Goal: Task Accomplishment & Management: Manage account settings

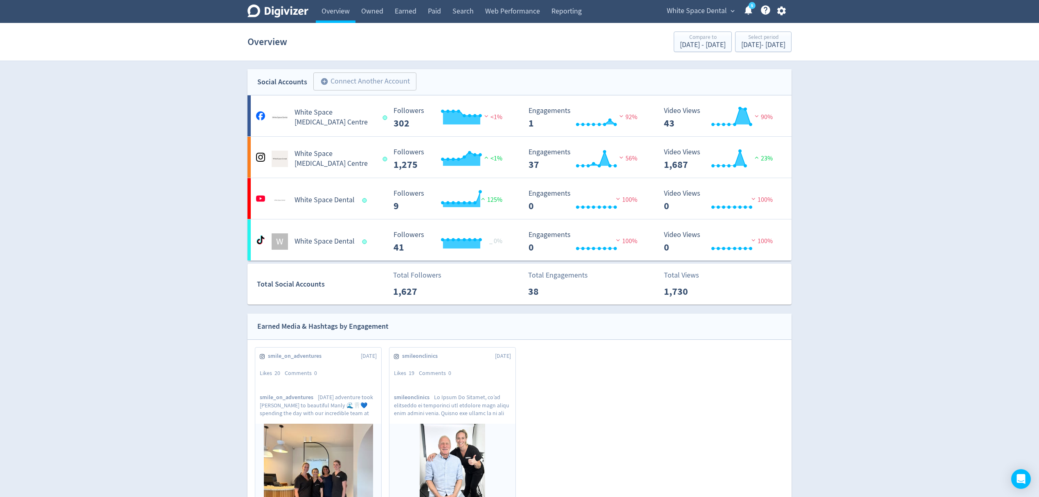
click at [719, 13] on span "White Space Dental" at bounding box center [697, 10] width 60 height 13
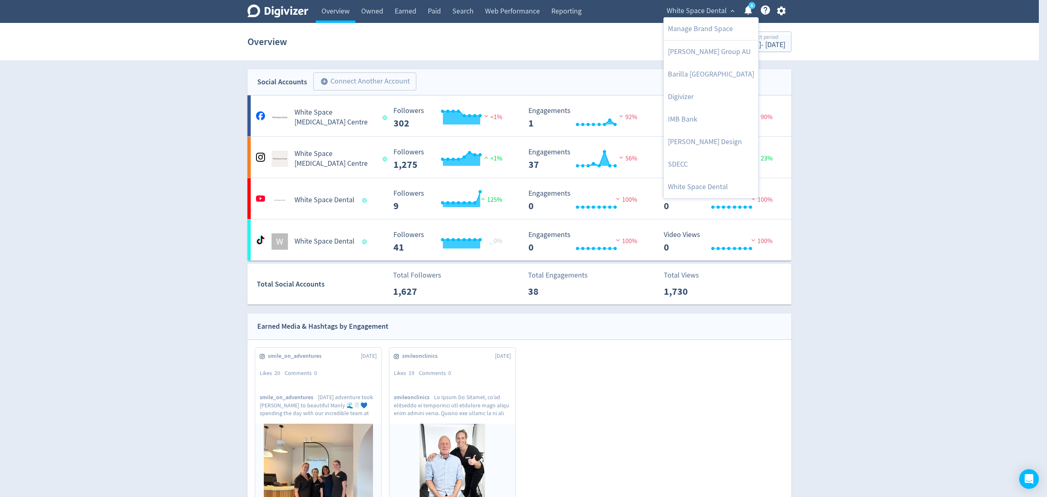
click at [779, 14] on div at bounding box center [523, 248] width 1047 height 497
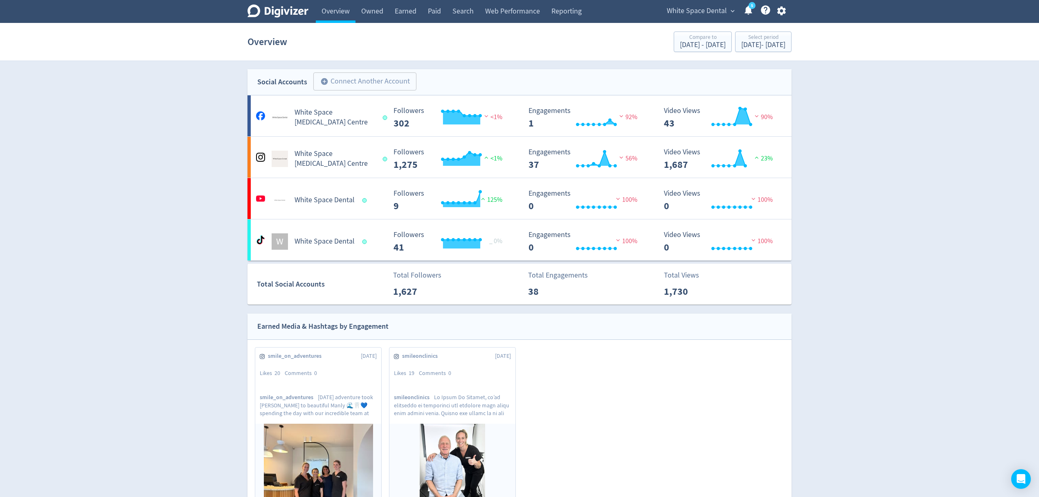
click at [779, 14] on icon "button" at bounding box center [781, 10] width 11 height 11
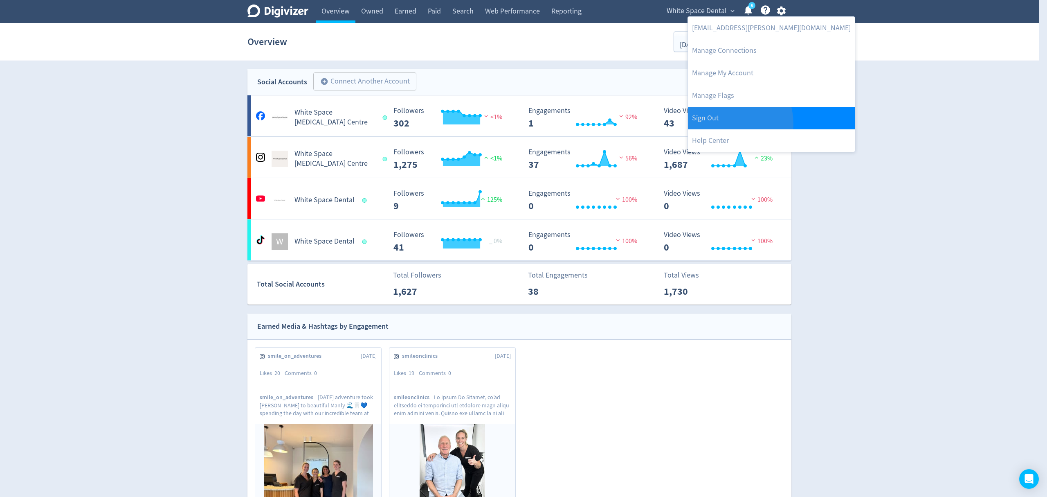
click at [727, 124] on link "Sign Out" at bounding box center [771, 118] width 167 height 22
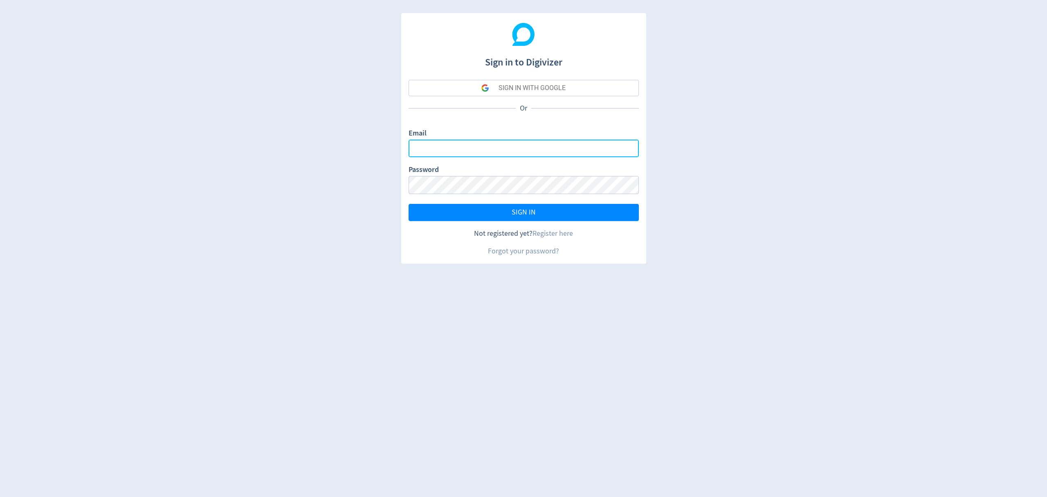
type input "[EMAIL_ADDRESS][PERSON_NAME][DOMAIN_NAME]"
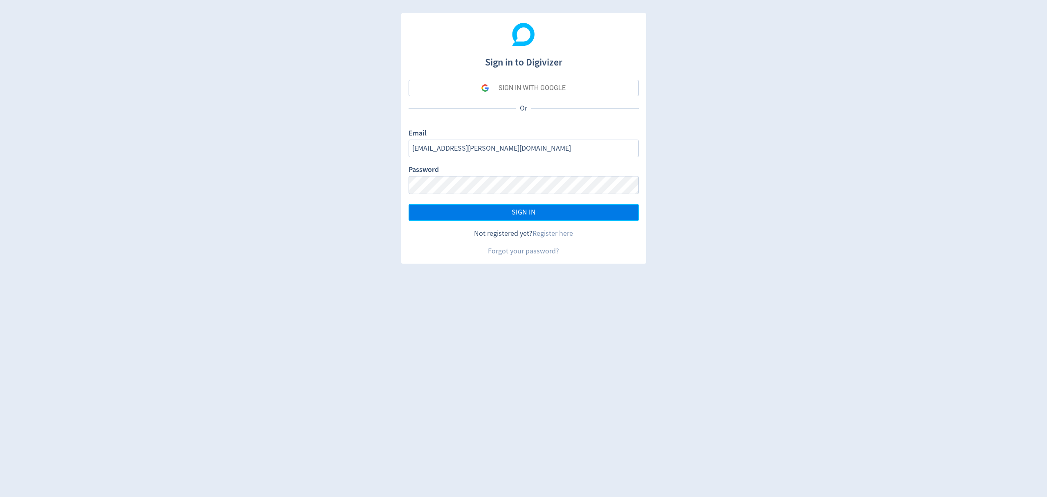
click at [534, 210] on span "SIGN IN" at bounding box center [524, 212] width 24 height 7
